Goal: Information Seeking & Learning: Learn about a topic

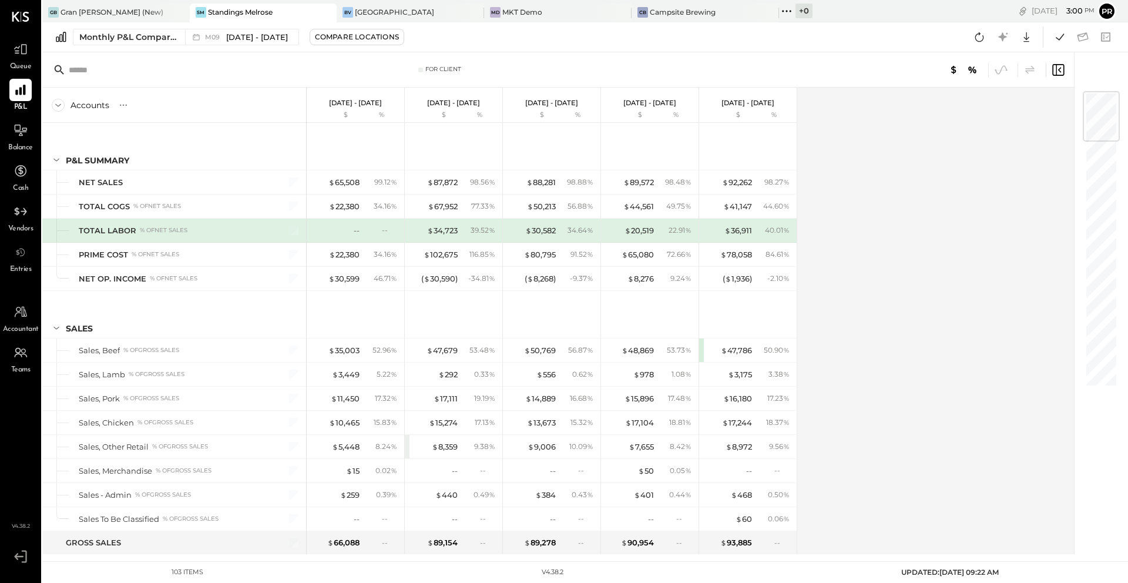
click at [296, 16] on div at bounding box center [316, 12] width 41 height 17
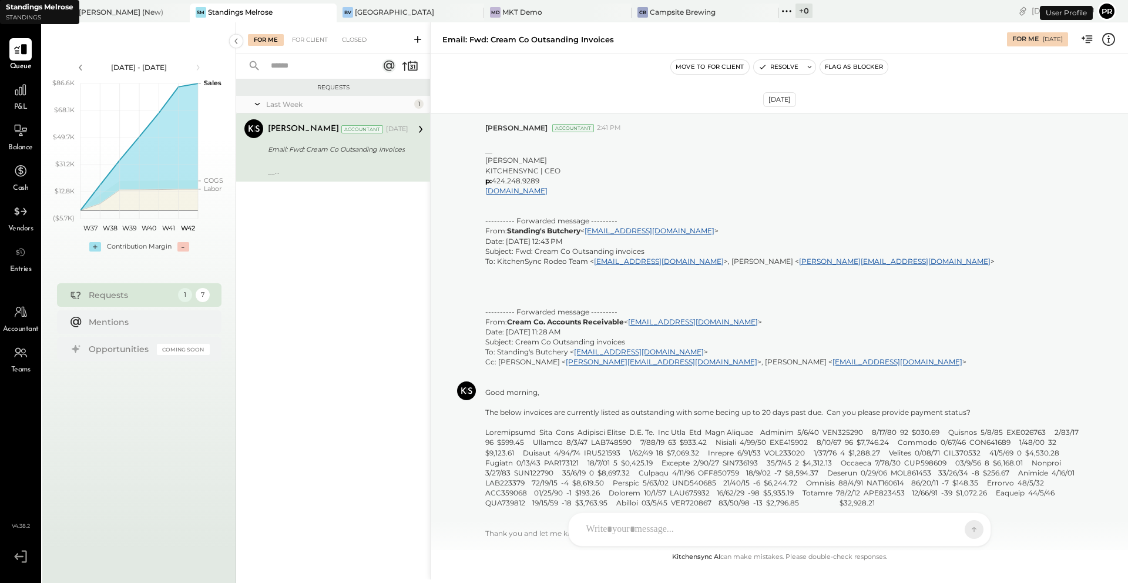
scroll to position [207, 0]
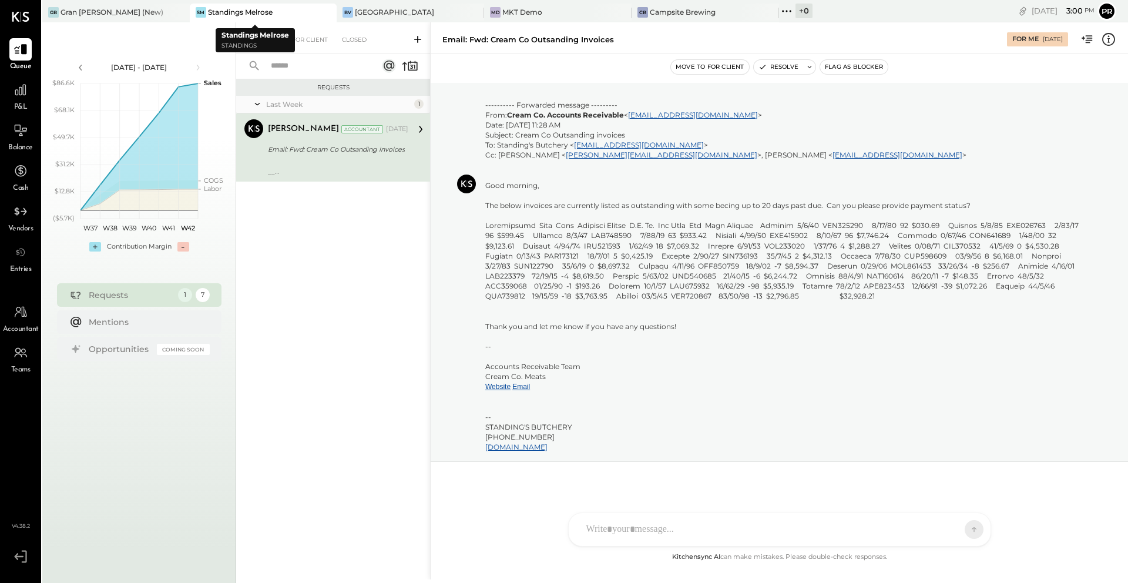
click at [273, 16] on div "SM Standings Melrose" at bounding box center [255, 12] width 130 height 11
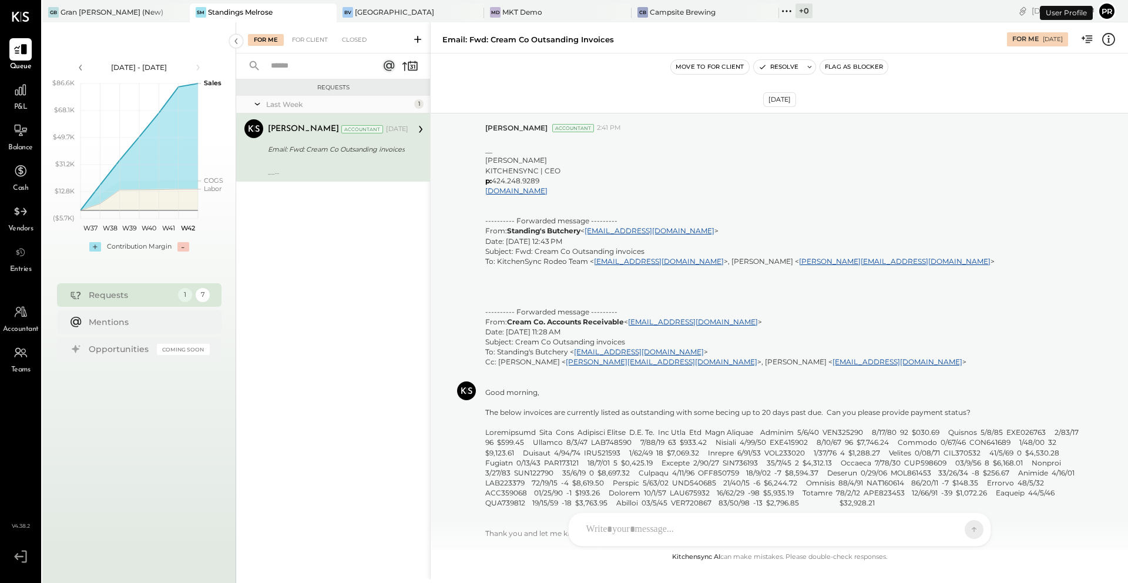
scroll to position [207, 0]
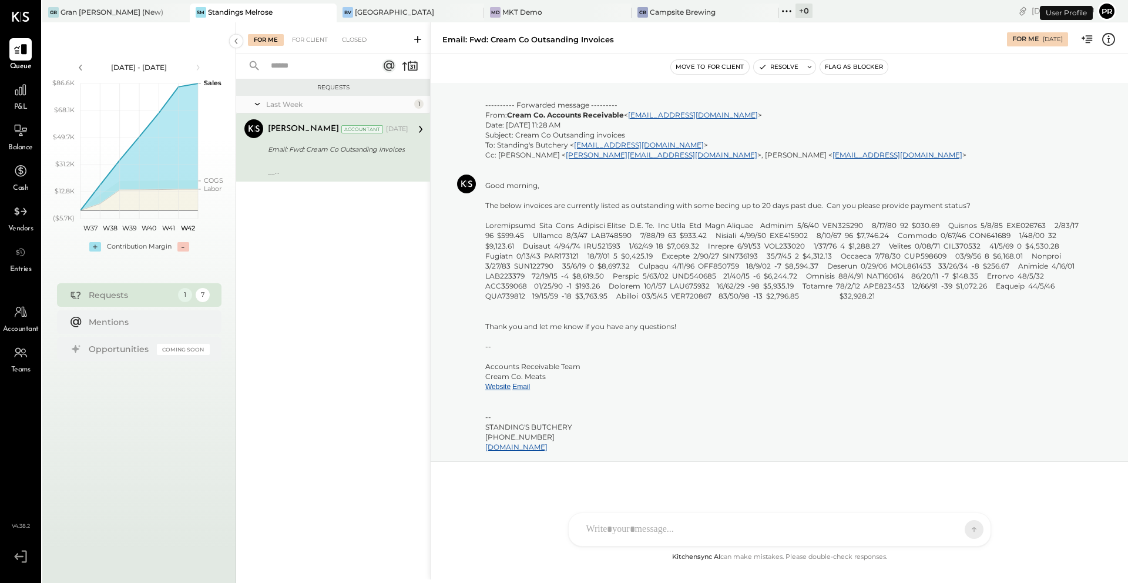
click at [21, 106] on span "P&L" at bounding box center [21, 107] width 14 height 11
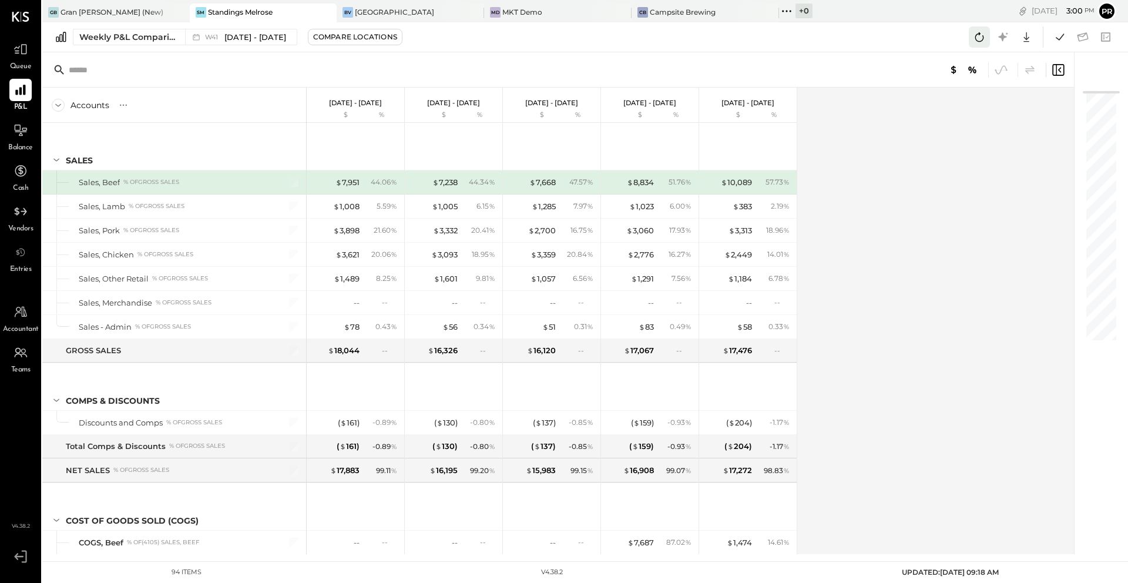
click at [979, 39] on icon at bounding box center [979, 36] width 15 height 15
click at [1062, 38] on icon at bounding box center [1060, 36] width 15 height 15
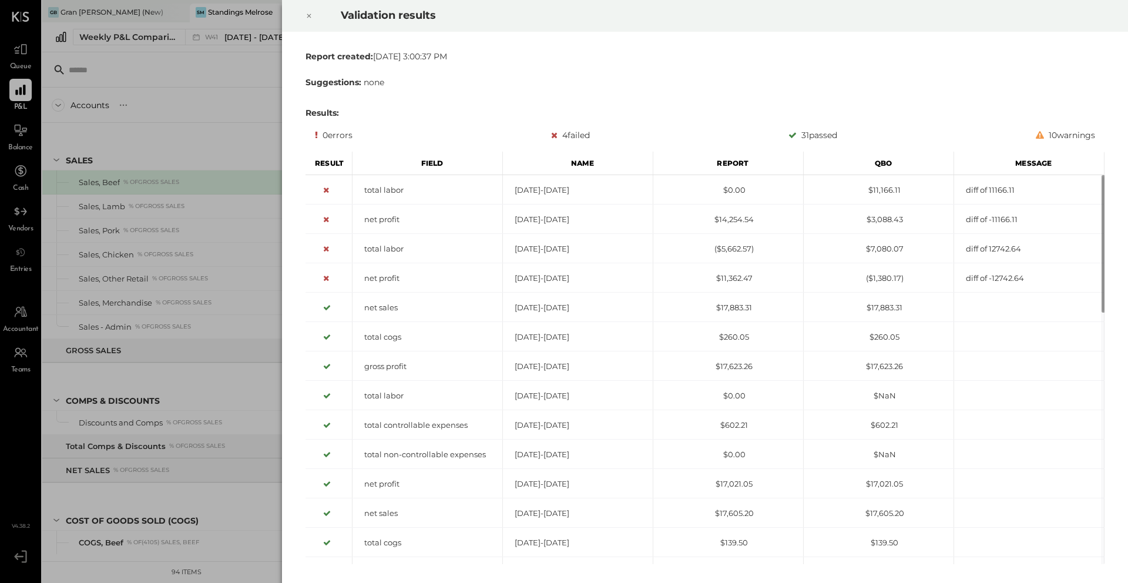
click at [309, 18] on icon at bounding box center [309, 16] width 7 height 14
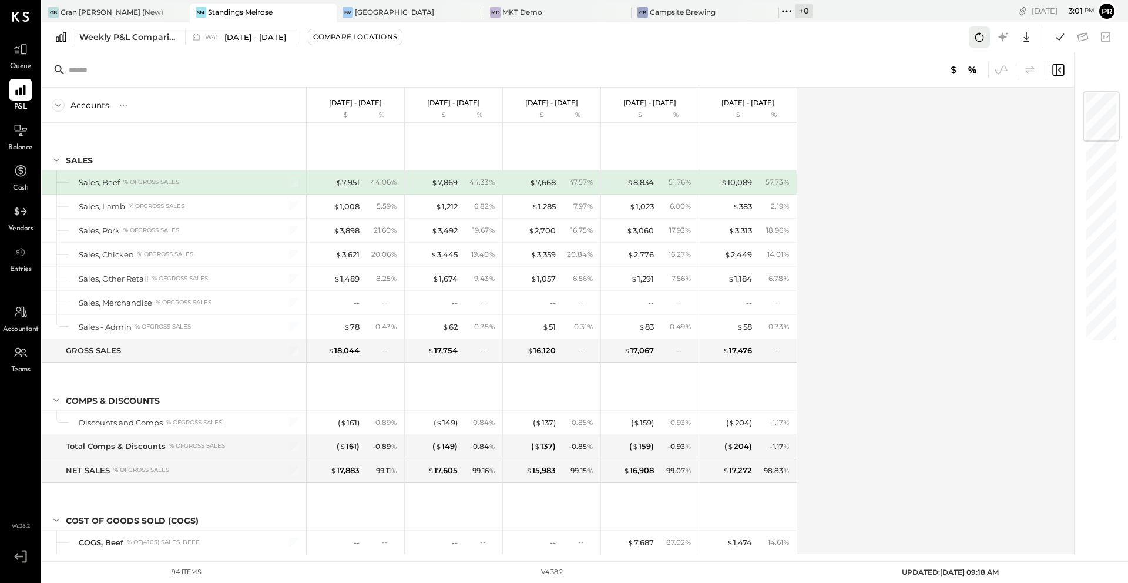
click at [974, 41] on icon at bounding box center [979, 36] width 15 height 15
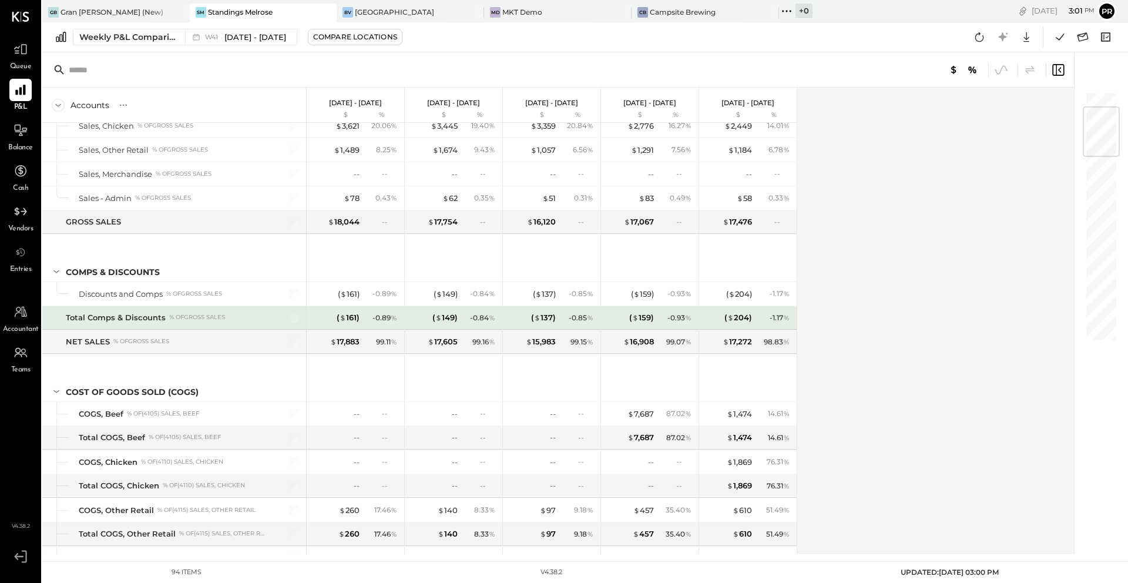
scroll to position [129, 0]
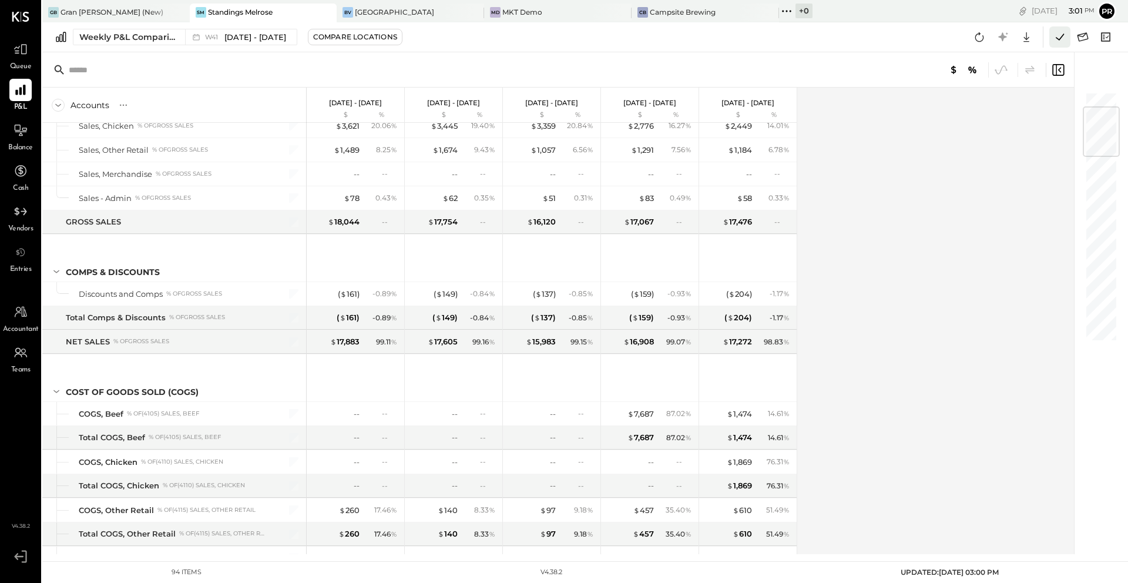
click at [1059, 36] on icon at bounding box center [1060, 36] width 15 height 15
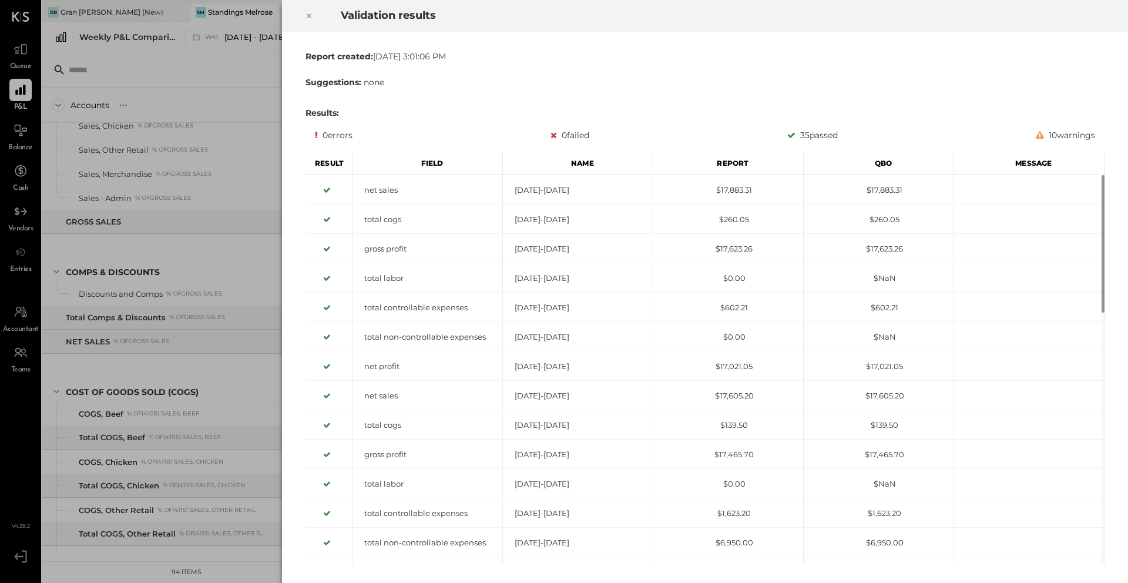
click at [306, 19] on icon at bounding box center [309, 16] width 7 height 14
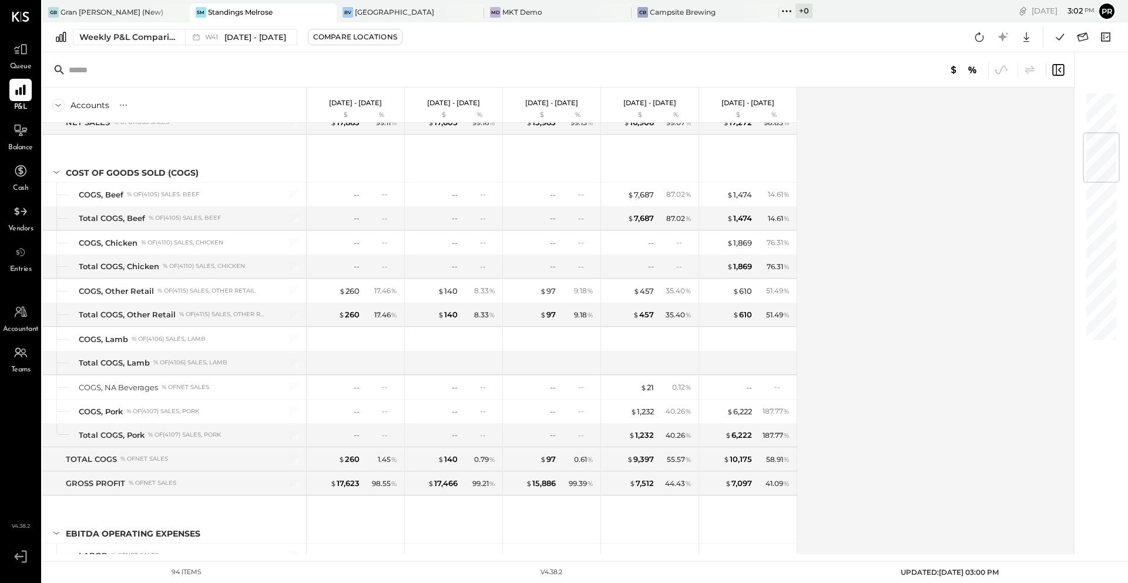
scroll to position [349, 0]
